Goal: Find specific page/section: Find specific page/section

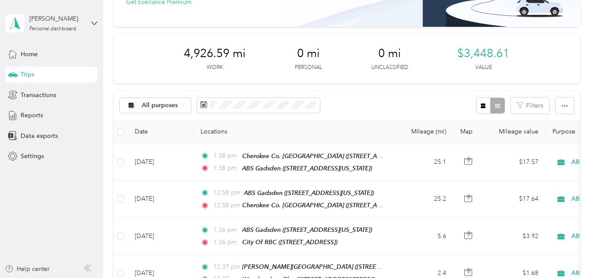
scroll to position [88, 0]
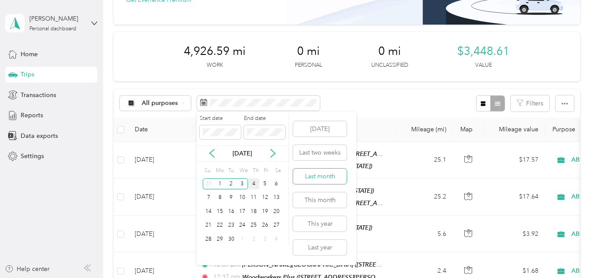
click at [302, 176] on button "Last month" at bounding box center [320, 176] width 54 height 15
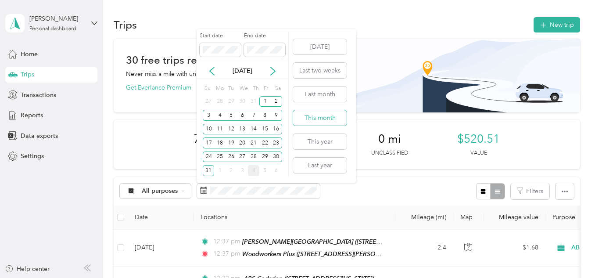
click at [306, 115] on button "This month" at bounding box center [320, 117] width 54 height 15
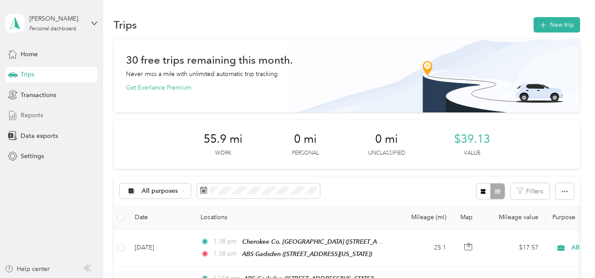
click at [22, 115] on span "Reports" at bounding box center [32, 115] width 22 height 9
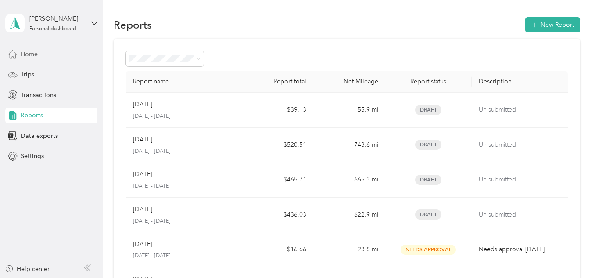
click at [31, 54] on span "Home" at bounding box center [29, 54] width 17 height 9
